Goal: Task Accomplishment & Management: Manage account settings

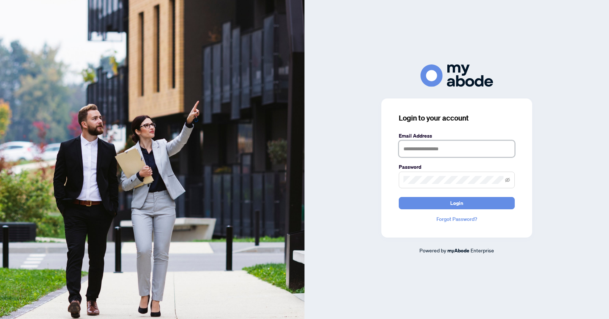
type input "**********"
click at [450, 202] on button "Login" at bounding box center [457, 203] width 116 height 12
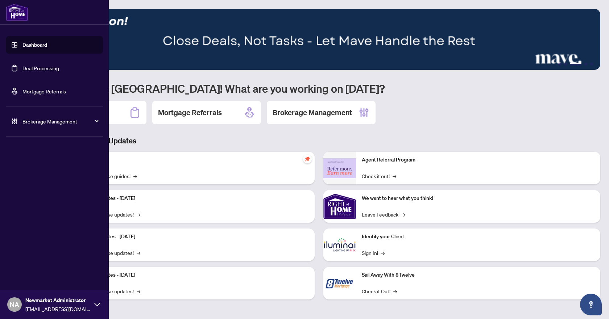
click at [20, 118] on div "Brokerage Management" at bounding box center [54, 121] width 97 height 17
click at [31, 177] on link "Manage Agents" at bounding box center [33, 173] width 36 height 7
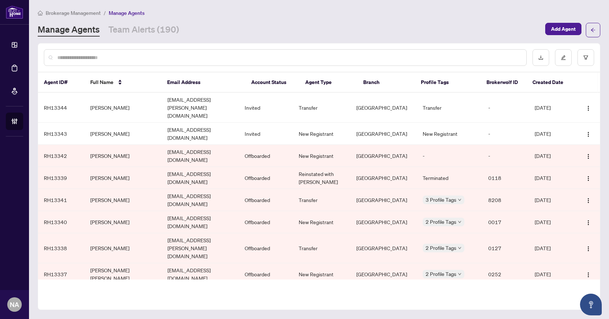
click at [147, 19] on div "Brokerage Management / Manage Agents Manage Agents Team Alerts (190) Add Agent" at bounding box center [319, 23] width 563 height 29
click at [149, 31] on link "Team Alerts (190)" at bounding box center [143, 30] width 71 height 13
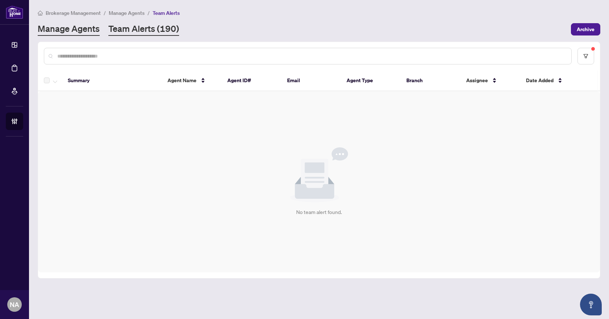
click at [78, 30] on link "Manage Agents" at bounding box center [69, 29] width 62 height 13
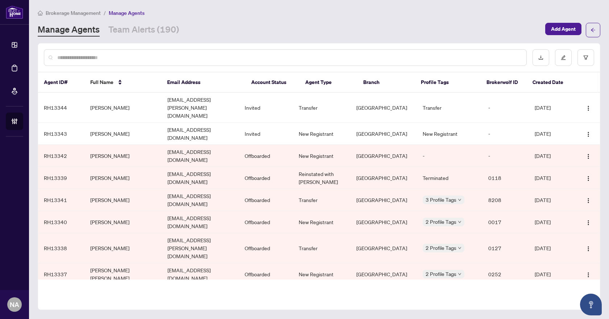
click at [148, 57] on input "text" at bounding box center [288, 58] width 463 height 8
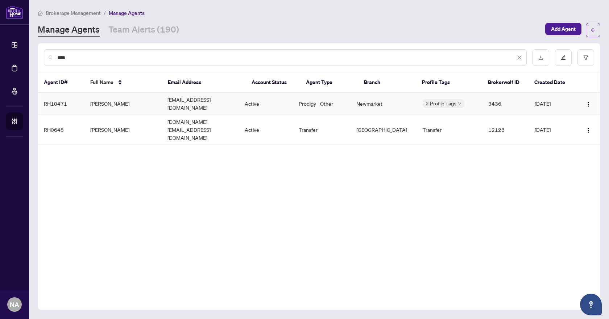
type input "****"
click at [132, 104] on td "Bess Stathopoulos" at bounding box center [122, 104] width 77 height 22
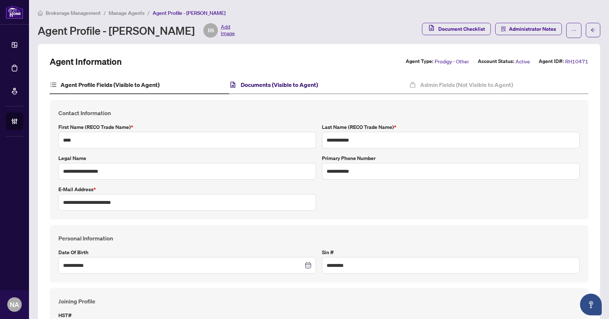
click at [271, 86] on h4 "Documents (Visible to Agent)" at bounding box center [279, 84] width 77 height 9
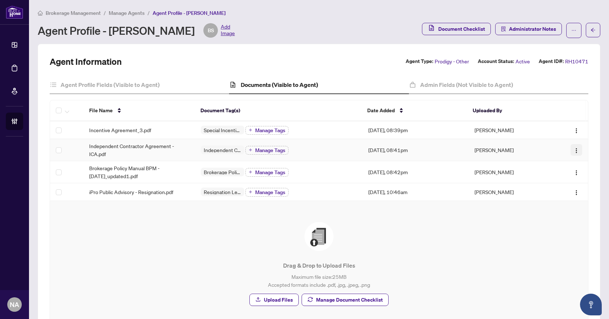
click at [574, 152] on img "button" at bounding box center [577, 151] width 6 height 6
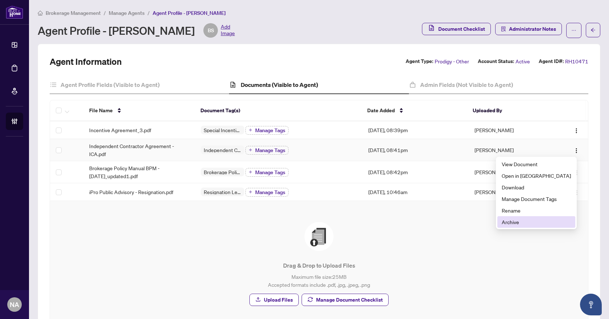
click at [533, 222] on span "Archive" at bounding box center [536, 222] width 69 height 8
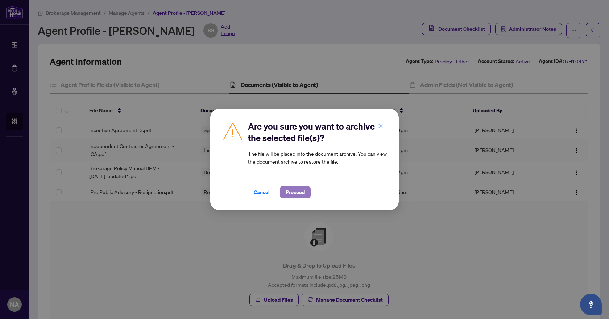
click at [294, 195] on span "Proceed" at bounding box center [295, 193] width 19 height 12
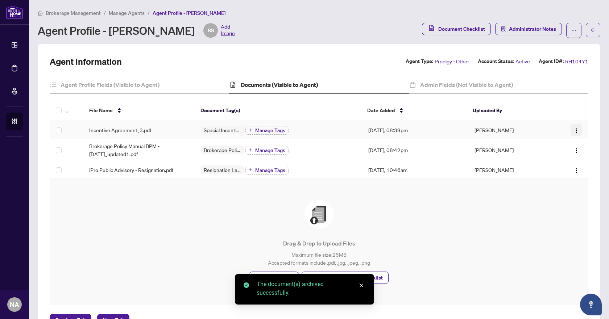
click at [574, 127] on span "button" at bounding box center [577, 130] width 6 height 8
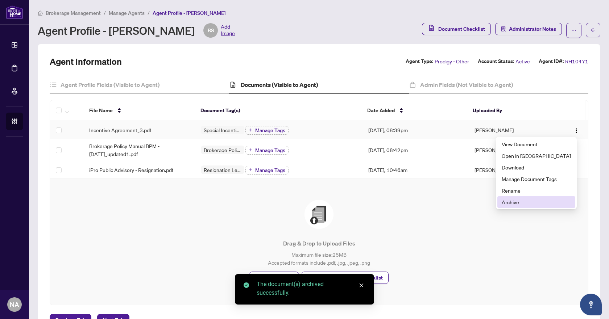
click at [529, 204] on span "Archive" at bounding box center [536, 202] width 69 height 8
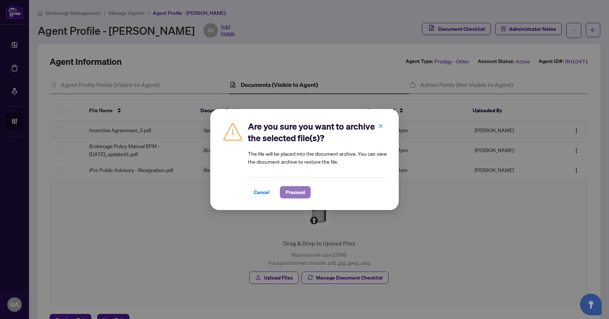
click at [297, 193] on span "Proceed" at bounding box center [295, 193] width 19 height 12
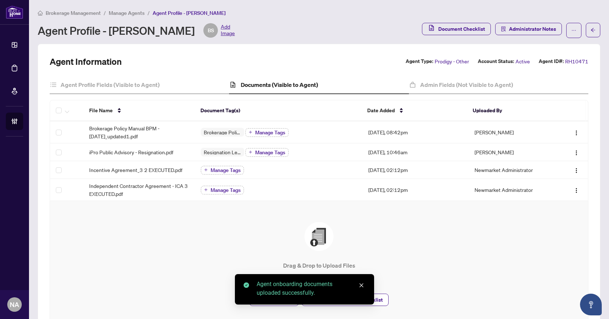
click at [215, 169] on span "Manage Tags" at bounding box center [226, 170] width 30 height 5
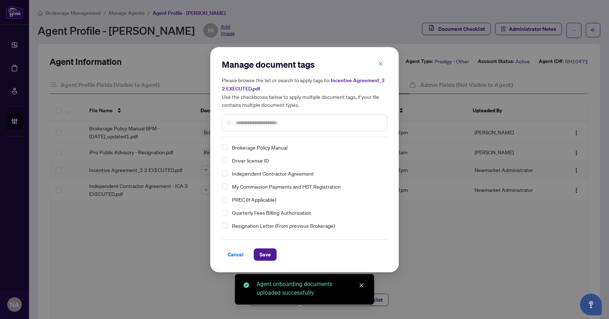
click at [224, 178] on div "Independent Contractor Agreement" at bounding box center [302, 173] width 161 height 9
click at [223, 173] on span "Select Independent Contractor Agreement" at bounding box center [225, 174] width 6 height 6
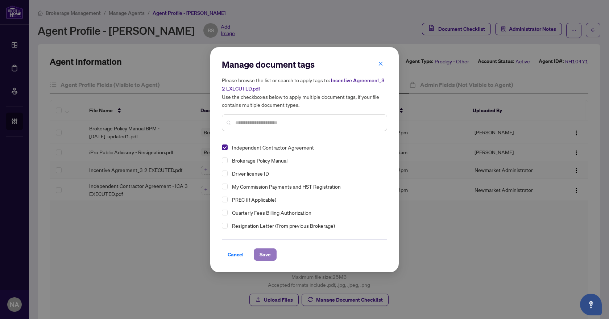
click at [261, 251] on span "Save" at bounding box center [265, 255] width 11 height 12
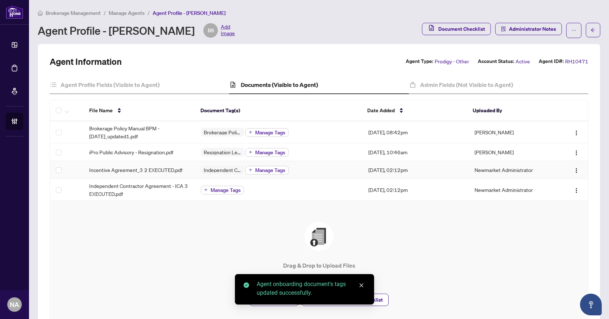
click at [268, 168] on span "Manage Tags" at bounding box center [270, 170] width 30 height 5
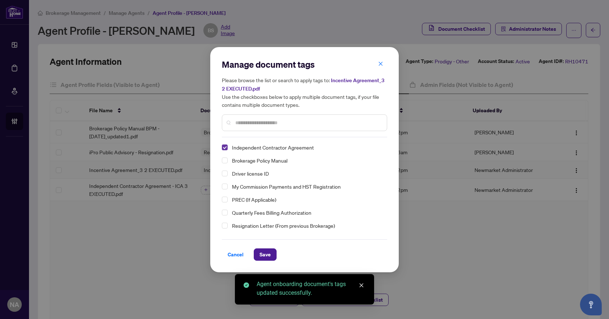
click at [226, 148] on span "Select Independent Contractor Agreement" at bounding box center [225, 148] width 6 height 6
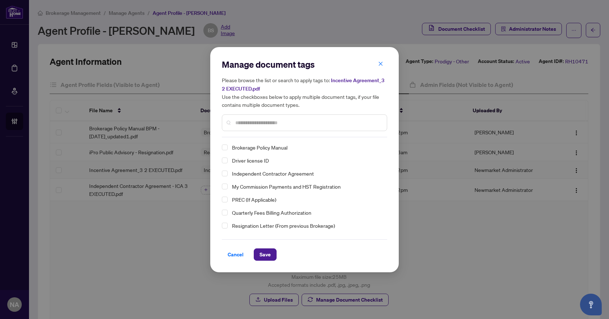
click at [267, 117] on div at bounding box center [304, 123] width 165 height 17
click at [268, 121] on input "text" at bounding box center [308, 123] width 146 height 8
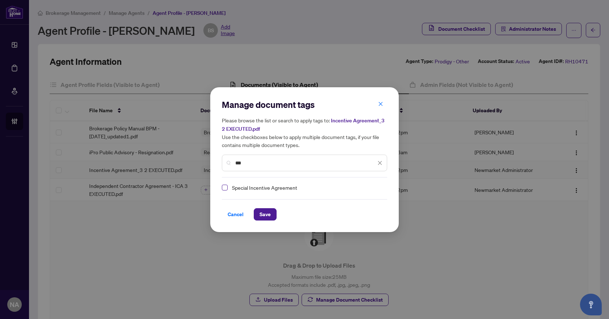
type input "***"
click at [224, 187] on span "Select Special Incentive Agreement" at bounding box center [225, 188] width 6 height 6
click at [261, 209] on span "Save" at bounding box center [265, 215] width 11 height 12
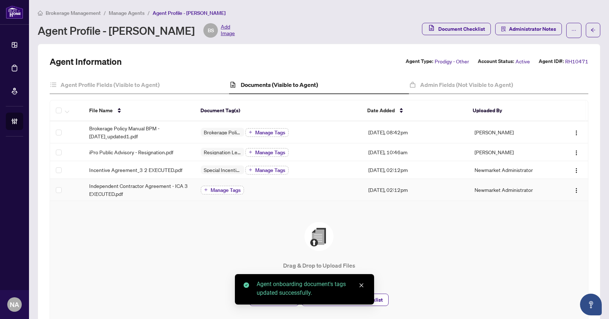
click at [212, 191] on span "Manage Tags" at bounding box center [226, 190] width 30 height 5
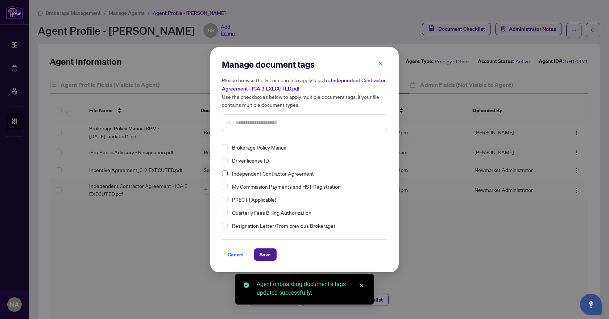
click at [227, 173] on span "Select Independent Contractor Agreement" at bounding box center [225, 174] width 6 height 6
click at [261, 255] on span "Save" at bounding box center [265, 255] width 11 height 12
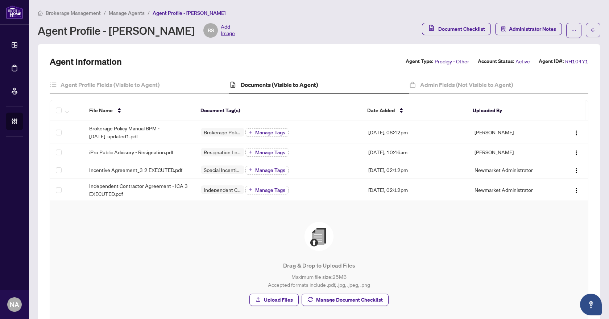
click at [113, 8] on main "Brokerage Management / Manage Agents / Agent Profile - Bess Stathopoulos Agent …" at bounding box center [319, 159] width 580 height 319
click at [117, 13] on span "Manage Agents" at bounding box center [127, 13] width 36 height 7
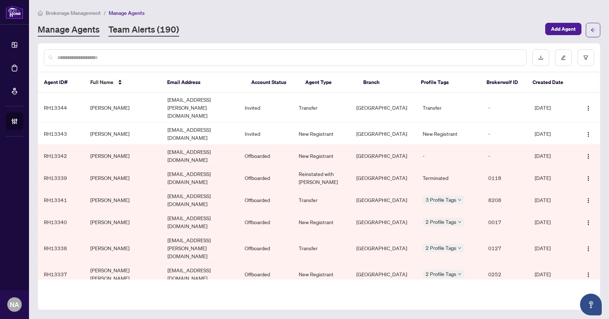
click at [116, 27] on link "Team Alerts (190)" at bounding box center [143, 30] width 71 height 13
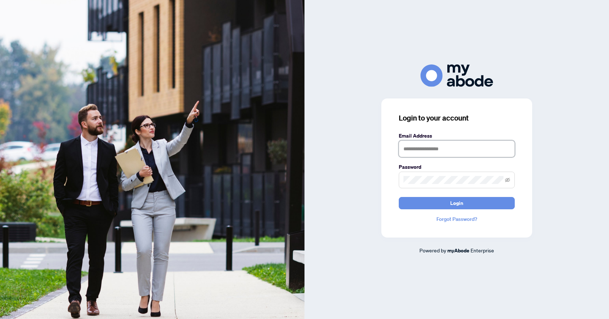
type input "**********"
click at [446, 198] on button "Login" at bounding box center [457, 203] width 116 height 12
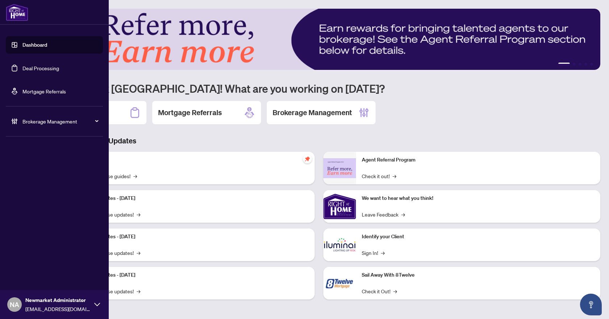
click at [29, 123] on span "Brokerage Management" at bounding box center [59, 121] width 75 height 8
click at [19, 177] on link "Manage Agents" at bounding box center [33, 173] width 36 height 7
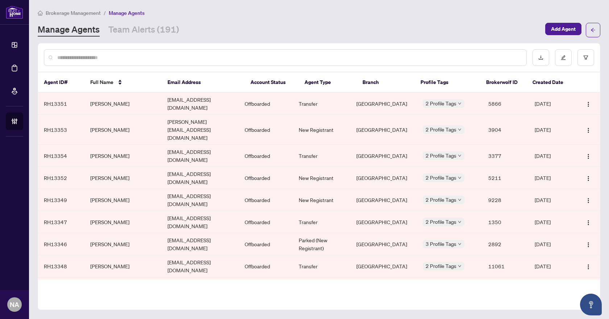
click at [143, 54] on input "text" at bounding box center [288, 58] width 463 height 8
paste input "*****"
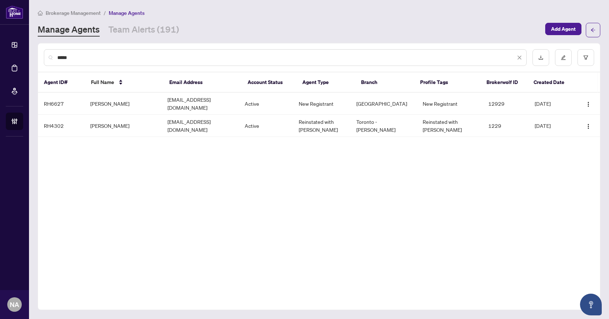
click at [133, 60] on input "*****" at bounding box center [286, 58] width 458 height 8
paste input "**"
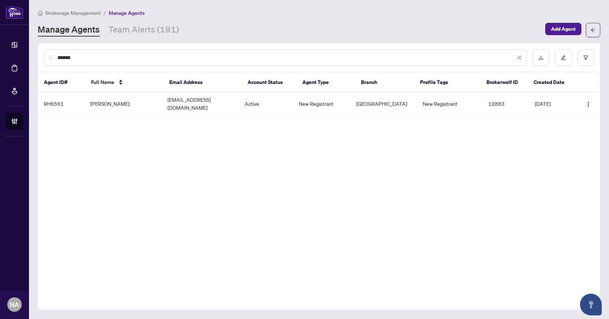
type input "*******"
